Goal: Use online tool/utility: Utilize a website feature to perform a specific function

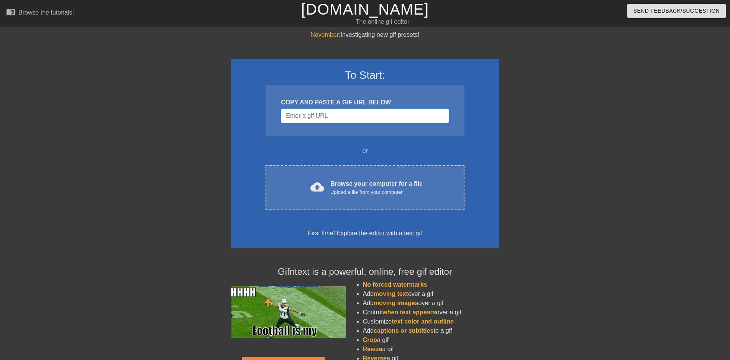
click at [334, 117] on input "Username" at bounding box center [365, 115] width 168 height 15
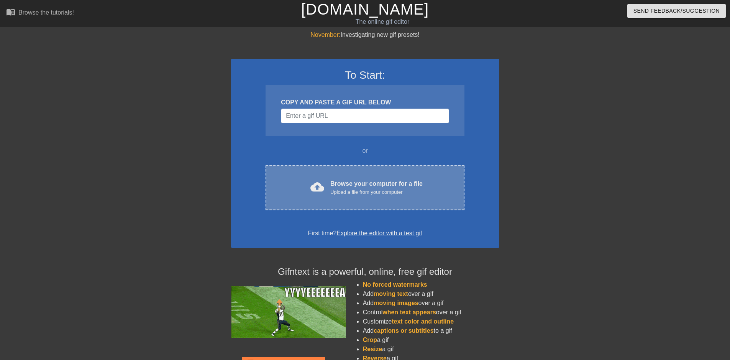
click at [335, 172] on div "cloud_upload Browse your computer for a file Upload a file from your computer C…" at bounding box center [365, 187] width 199 height 45
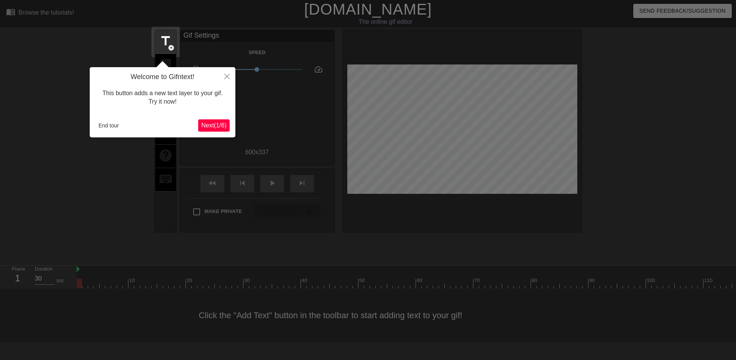
click at [212, 125] on span "Next ( 1 / 6 )" at bounding box center [213, 125] width 25 height 7
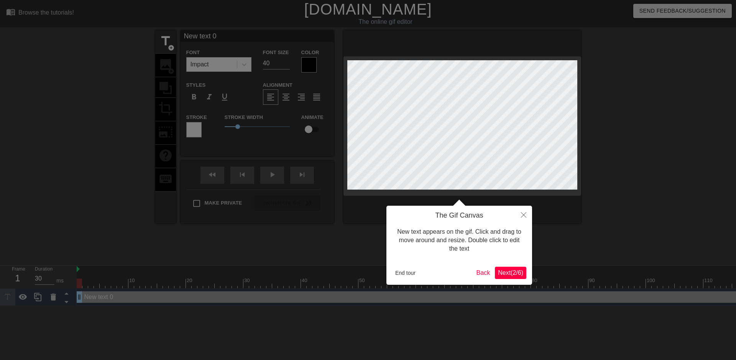
click at [506, 269] on span "Next ( 2 / 6 )" at bounding box center [510, 272] width 25 height 7
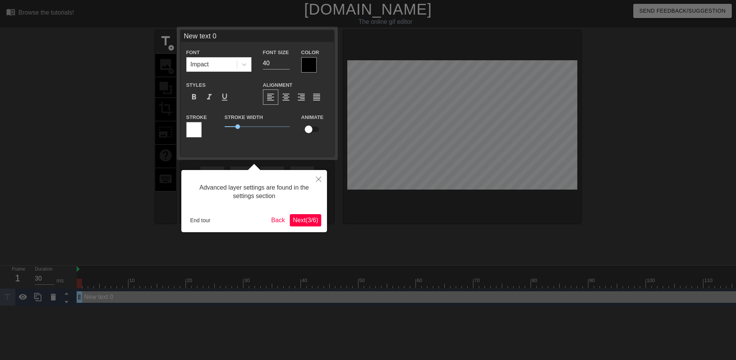
click at [301, 219] on span "Next ( 3 / 6 )" at bounding box center [305, 220] width 25 height 7
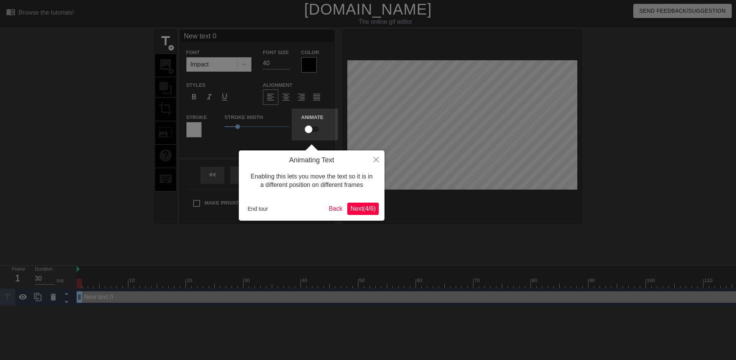
click at [345, 208] on div "End tour Back Next ( 4 / 6 )" at bounding box center [312, 208] width 134 height 12
click at [355, 210] on span "Next ( 4 / 6 )" at bounding box center [362, 208] width 25 height 7
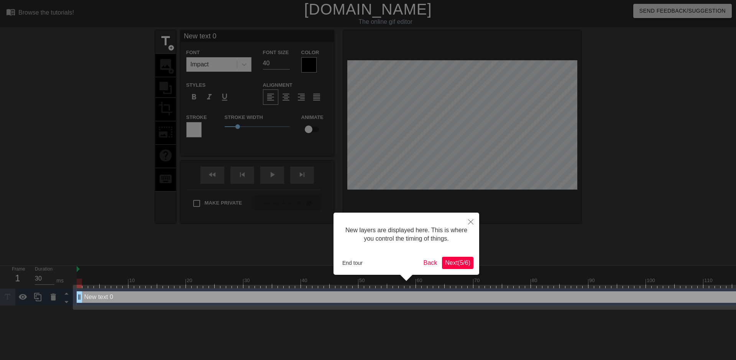
click at [355, 210] on div at bounding box center [368, 180] width 736 height 360
click at [450, 261] on span "Next ( 5 / 6 )" at bounding box center [457, 262] width 25 height 7
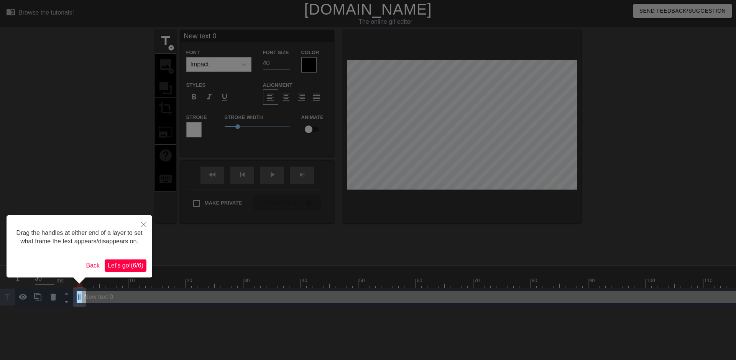
click at [131, 266] on span "Let's go! ( 6 / 6 )" at bounding box center [126, 265] width 36 height 7
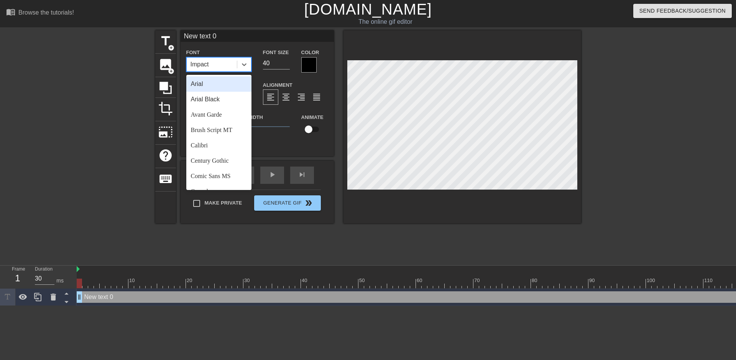
click at [220, 67] on div "Impact" at bounding box center [212, 65] width 50 height 14
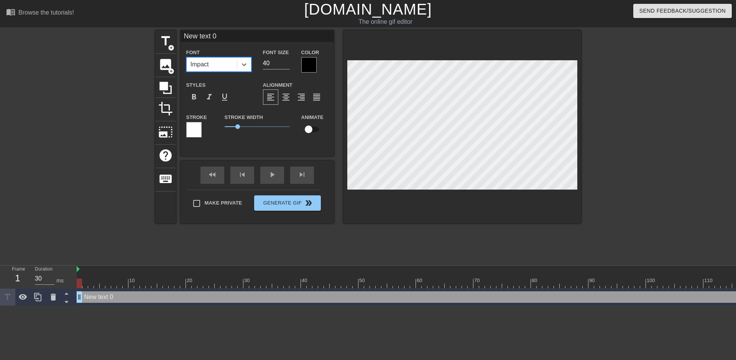
click at [220, 67] on div "Impact" at bounding box center [212, 65] width 50 height 14
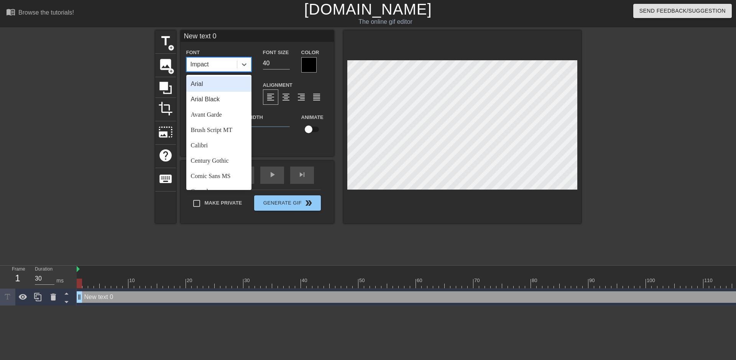
click at [220, 67] on div "Impact" at bounding box center [212, 65] width 50 height 14
click at [220, 61] on div "Impact" at bounding box center [212, 65] width 50 height 14
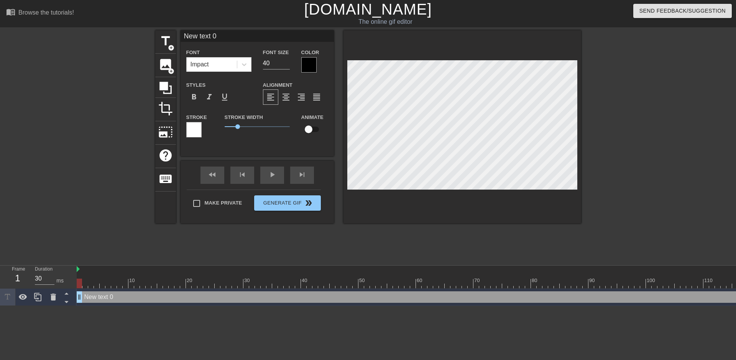
scroll to position [1, 2]
type input "A"
type textarea "A"
type input "Am"
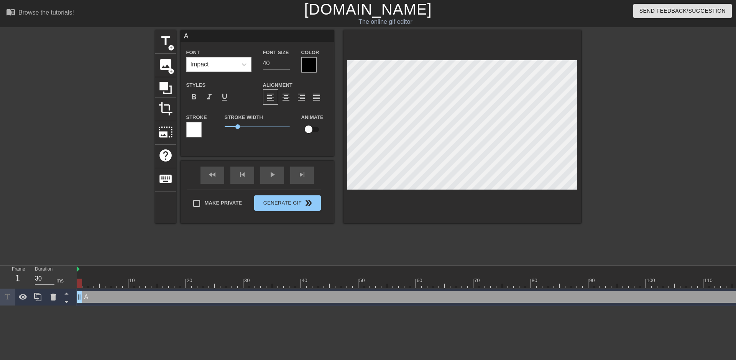
type textarea "Am"
type input "Am"
type textarea "Am"
type input "Am I"
type textarea "Am I"
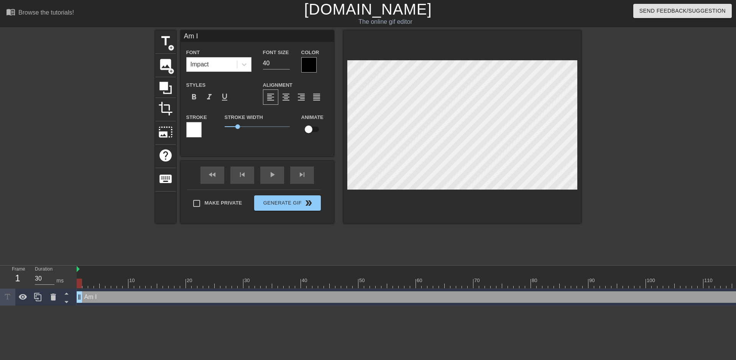
type input "Am I"
type textarea "Am I"
type input "Am I T"
type textarea "Am I T"
type input "Am I Tu"
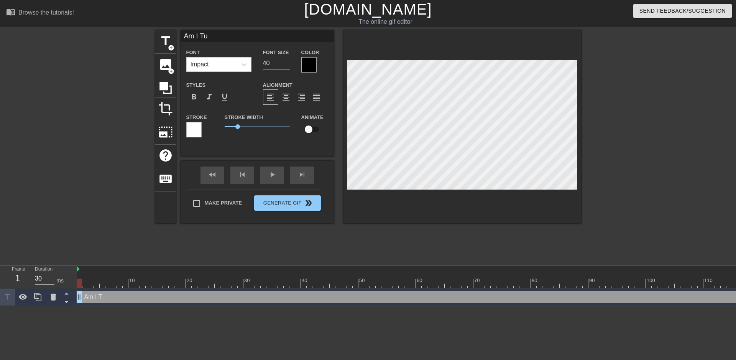
type textarea "Am I Tuf"
type input "Am I Tuff"
type textarea "Am I Tuff"
type input "Am I Tuff?"
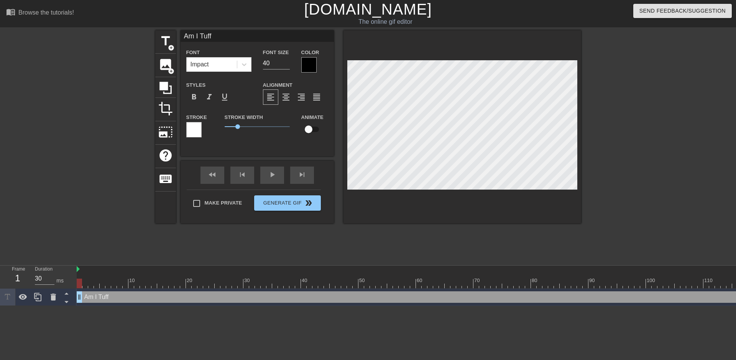
type textarea "Am I Tuff?"
click at [534, 247] on div "title add_circle image add_circle crop photo_size_select_large help keyboard Am…" at bounding box center [368, 145] width 426 height 230
click at [399, 239] on div "title add_circle image add_circle crop photo_size_select_large help keyboard Am…" at bounding box center [368, 145] width 426 height 230
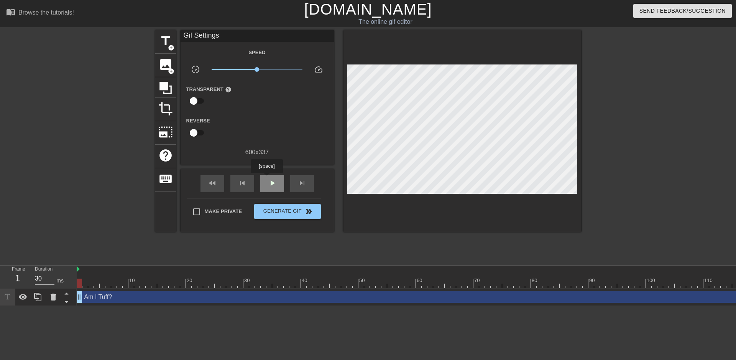
click at [266, 178] on div "play_arrow" at bounding box center [272, 183] width 24 height 17
type input "30"
click at [197, 100] on input "checkbox" at bounding box center [194, 101] width 44 height 15
checkbox input "true"
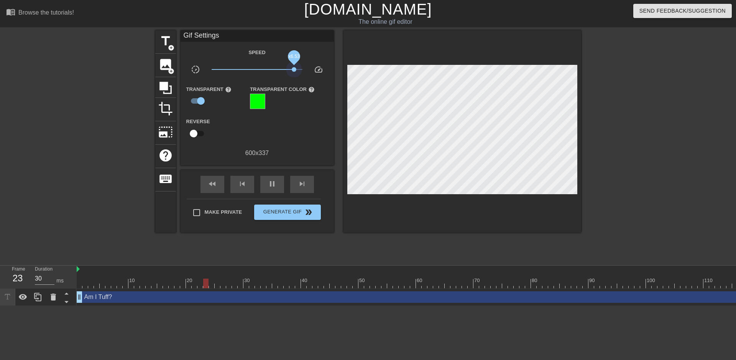
drag, startPoint x: 260, startPoint y: 67, endPoint x: 294, endPoint y: 74, distance: 34.7
click at [294, 74] on span "x6.53" at bounding box center [257, 69] width 91 height 9
click at [261, 99] on div at bounding box center [257, 101] width 15 height 15
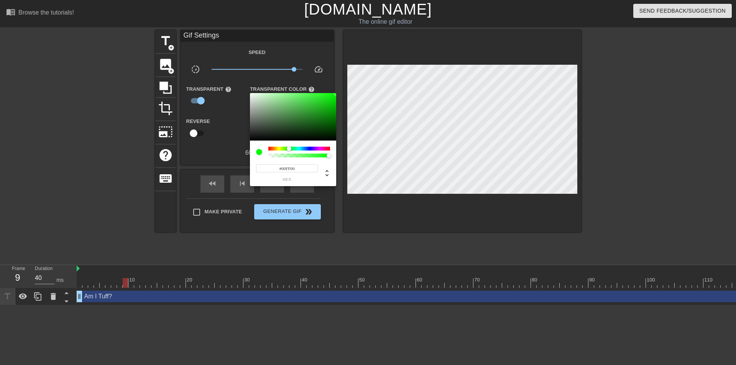
type input "30"
type input "#000000"
drag, startPoint x: 280, startPoint y: 113, endPoint x: 256, endPoint y: 150, distance: 43.4
click at [256, 150] on div "#000000 hex" at bounding box center [293, 139] width 86 height 93
click at [202, 103] on div at bounding box center [368, 182] width 736 height 365
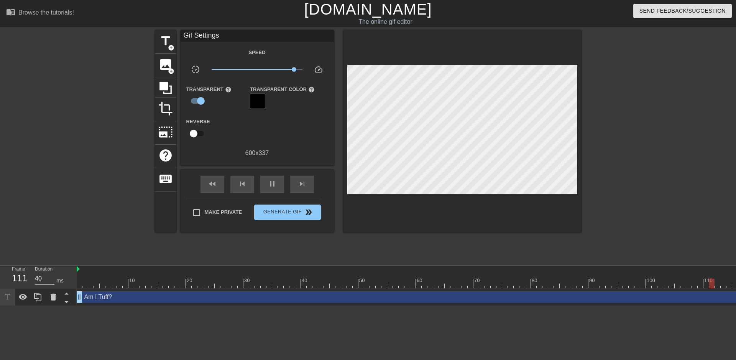
type input "30"
click at [202, 103] on input "checkbox" at bounding box center [201, 101] width 44 height 15
checkbox input "false"
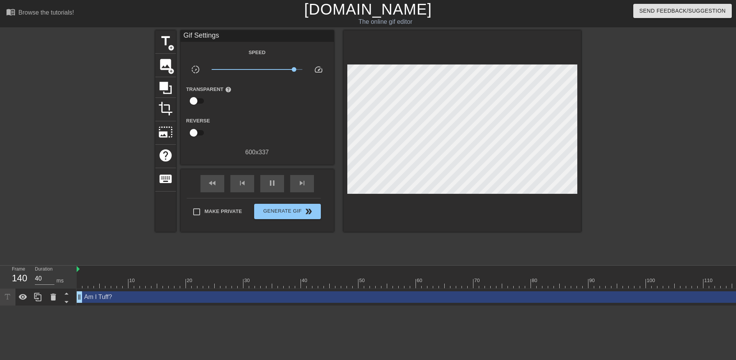
type input "30"
click at [202, 103] on input "checkbox" at bounding box center [194, 101] width 44 height 15
checkbox input "true"
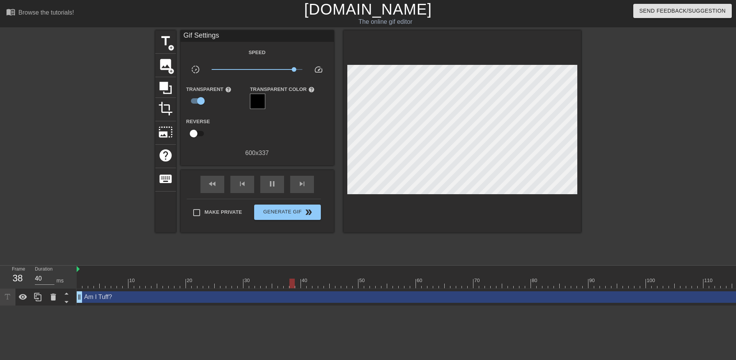
type input "30"
click at [200, 129] on input "checkbox" at bounding box center [194, 133] width 44 height 15
checkbox input "true"
type input "30"
click at [200, 129] on input "checkbox" at bounding box center [201, 133] width 44 height 15
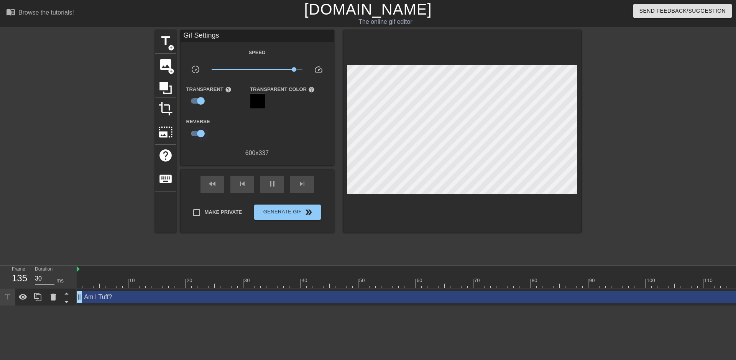
checkbox input "false"
drag, startPoint x: 292, startPoint y: 69, endPoint x: 281, endPoint y: 72, distance: 11.6
click at [281, 72] on span "x3.31" at bounding box center [257, 69] width 91 height 9
drag, startPoint x: 281, startPoint y: 72, endPoint x: 272, endPoint y: 74, distance: 8.9
click at [272, 74] on span "x2.11" at bounding box center [257, 69] width 91 height 9
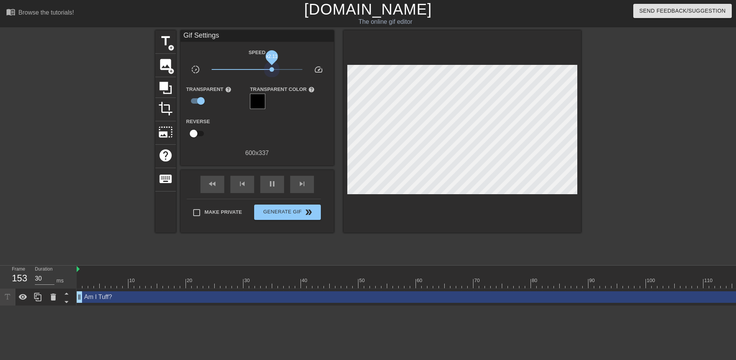
click at [272, 73] on span "x2.11" at bounding box center [257, 69] width 91 height 9
click at [269, 73] on span "x1.88" at bounding box center [257, 69] width 91 height 9
type input "30"
click at [214, 210] on span "Make Private" at bounding box center [224, 212] width 38 height 8
click at [205, 210] on input "Make Private" at bounding box center [197, 212] width 16 height 16
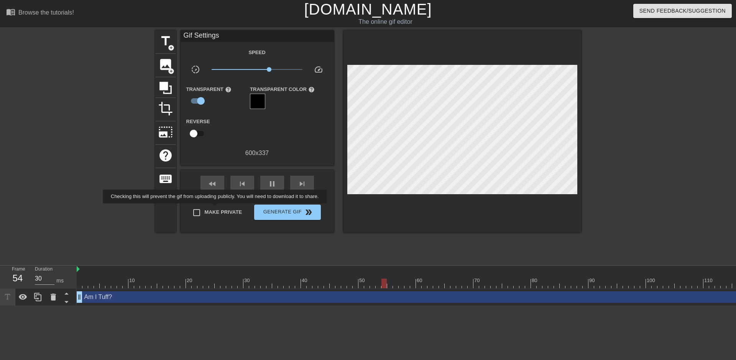
checkbox input "true"
type input "30"
click at [287, 213] on span "Generate Gif double_arrow" at bounding box center [287, 211] width 60 height 9
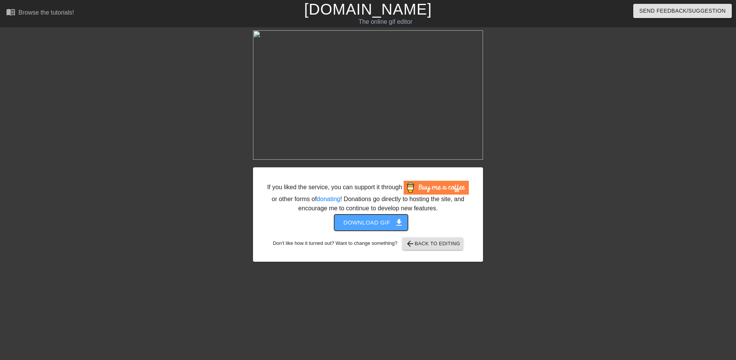
click at [380, 220] on span "Download gif get_app" at bounding box center [371, 222] width 56 height 10
